Goal: Task Accomplishment & Management: Complete application form

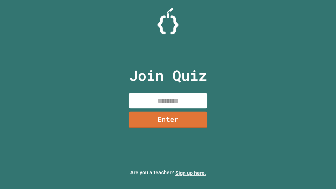
click at [190, 173] on link "Sign up here." at bounding box center [190, 173] width 31 height 6
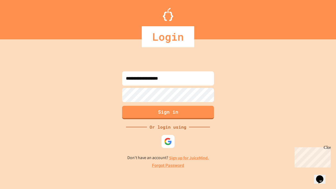
type input "**********"
